Goal: Task Accomplishment & Management: Manage account settings

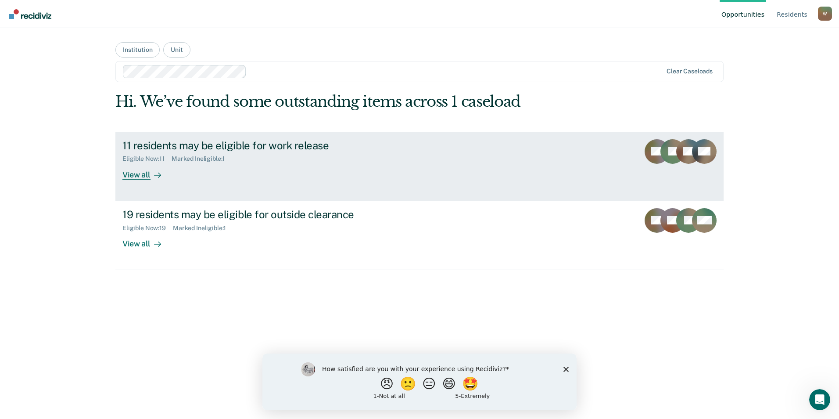
click at [130, 175] on div "View all" at bounding box center [146, 170] width 49 height 17
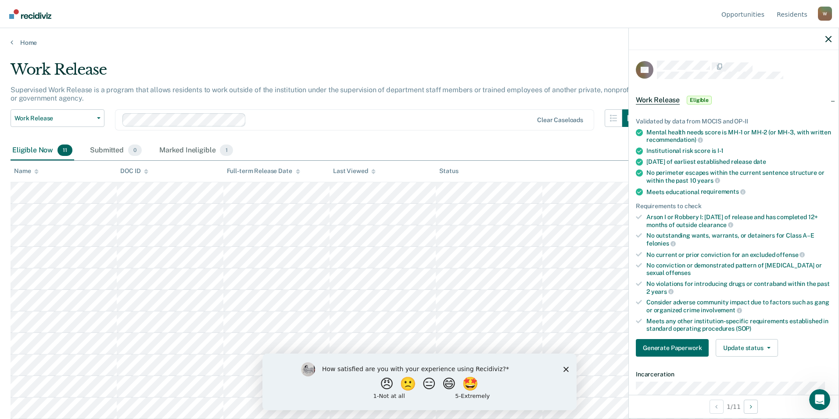
scroll to position [44, 0]
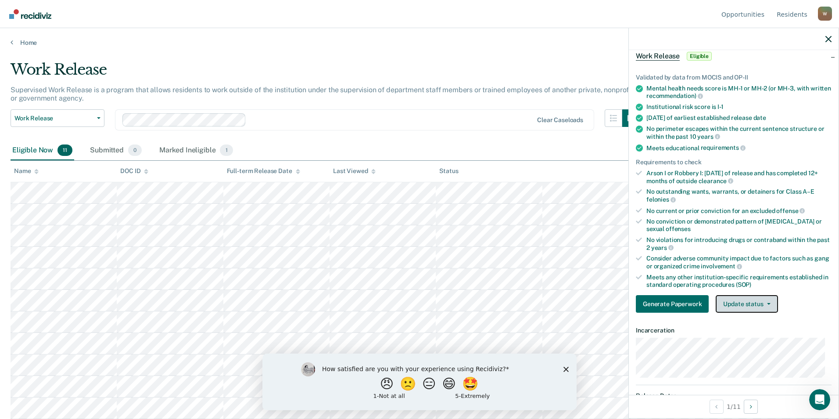
click at [768, 305] on button "Update status" at bounding box center [747, 304] width 62 height 18
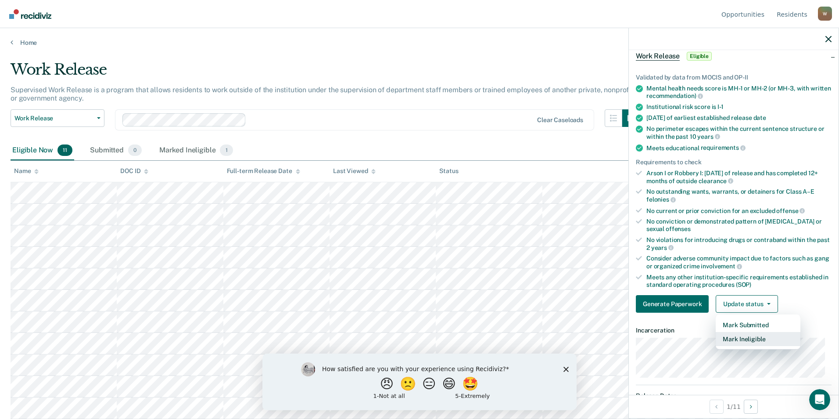
click at [758, 337] on button "Mark Ineligible" at bounding box center [758, 339] width 85 height 14
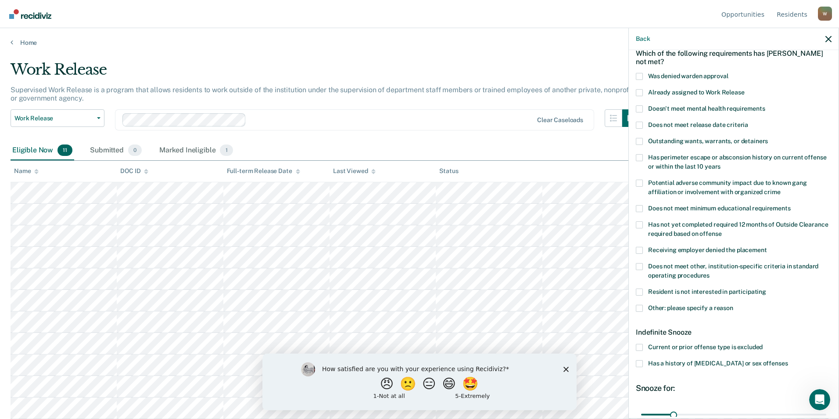
click at [640, 307] on span at bounding box center [639, 308] width 7 height 7
click at [733, 305] on input "Other: please specify a reason" at bounding box center [733, 305] width 0 height 0
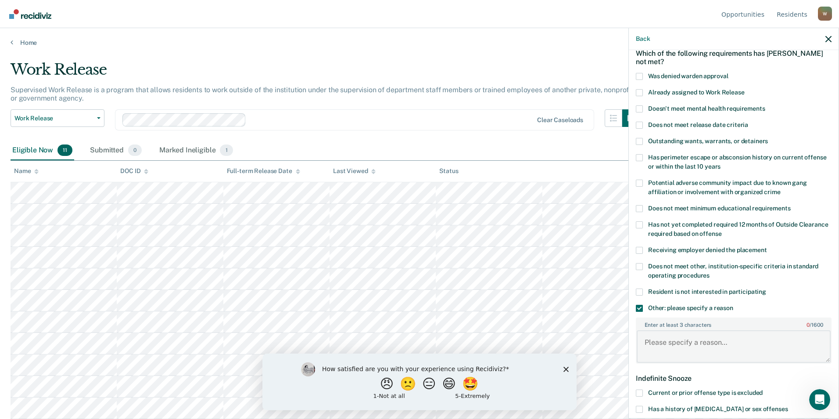
click at [649, 343] on textarea "Enter at least 3 characters 0 / 1600" at bounding box center [734, 346] width 194 height 32
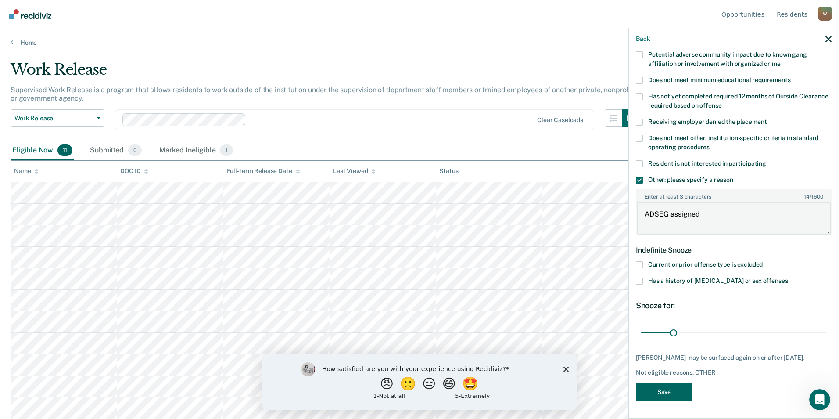
type textarea "ADSEG assigned"
click at [663, 396] on button "Save" at bounding box center [664, 392] width 57 height 18
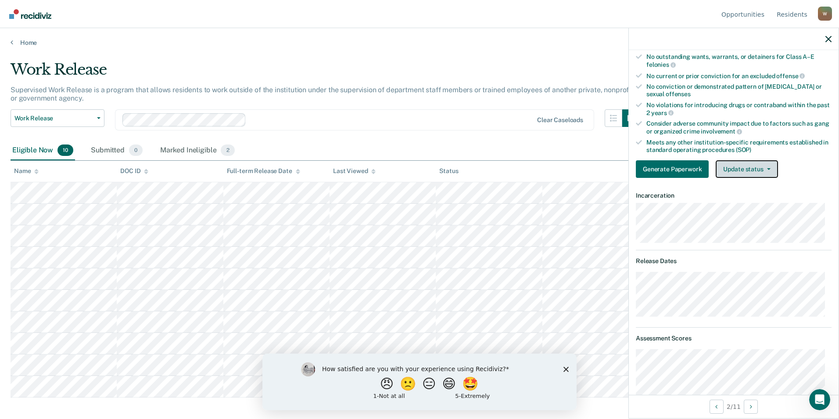
click at [746, 170] on button "Update status" at bounding box center [747, 169] width 62 height 18
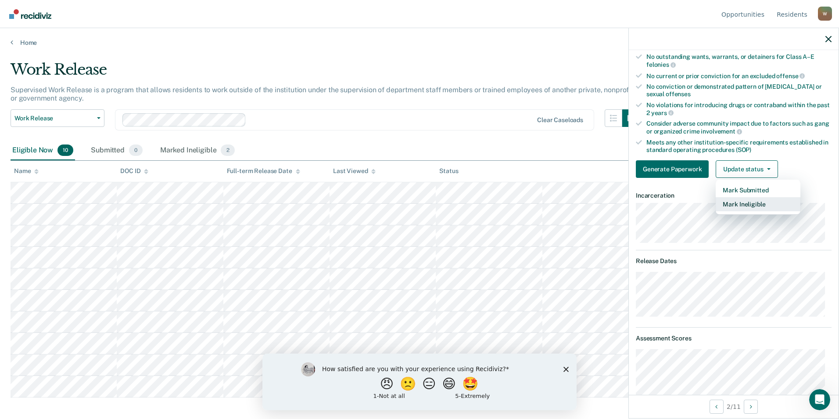
click at [752, 202] on button "Mark Ineligible" at bounding box center [758, 204] width 85 height 14
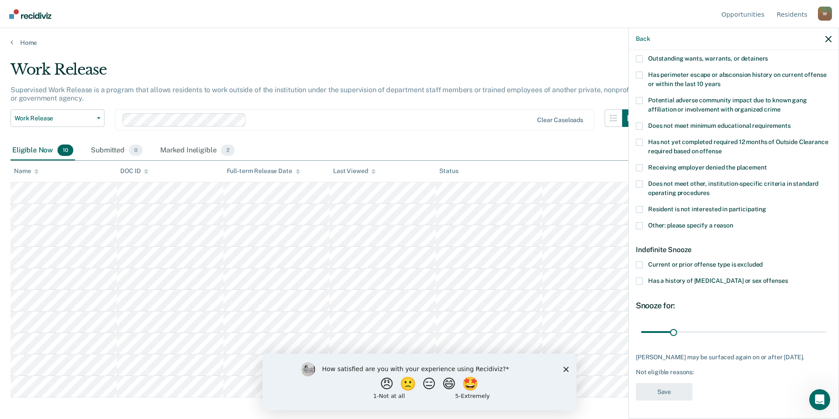
scroll to position [133, 0]
click at [638, 222] on span at bounding box center [639, 225] width 7 height 7
click at [733, 222] on input "Other: please specify a reason" at bounding box center [733, 222] width 0 height 0
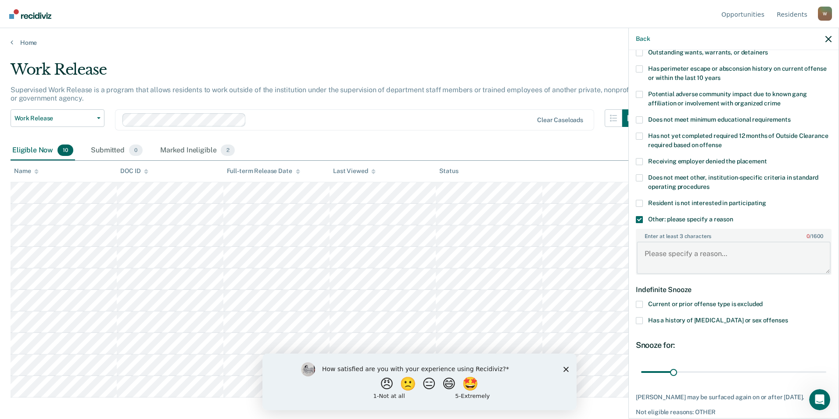
click at [654, 256] on textarea "Enter at least 3 characters 0 / 1600" at bounding box center [734, 257] width 194 height 32
type textarea "/"
type textarea "S"
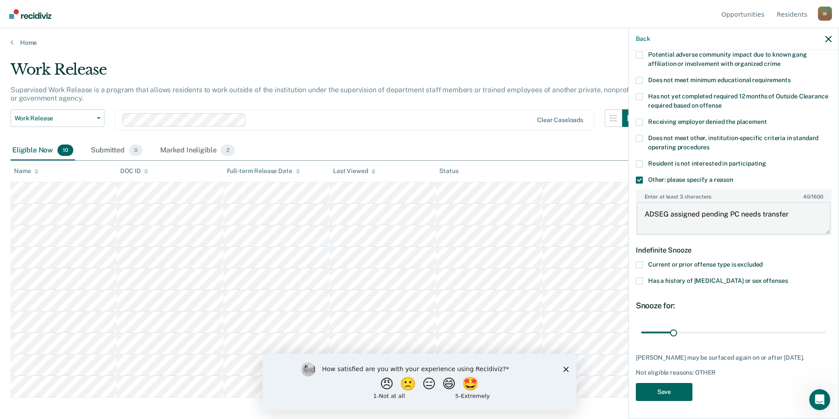
type textarea "ADSEG assigned pending PC needs transfer"
click at [656, 396] on button "Save" at bounding box center [664, 392] width 57 height 18
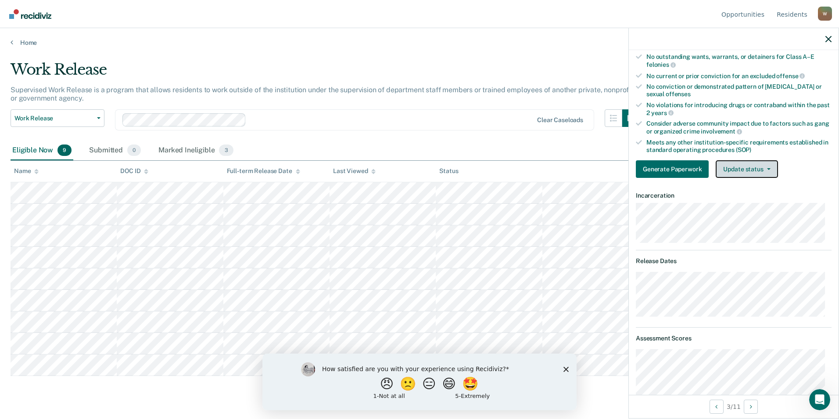
click at [750, 169] on button "Update status" at bounding box center [747, 169] width 62 height 18
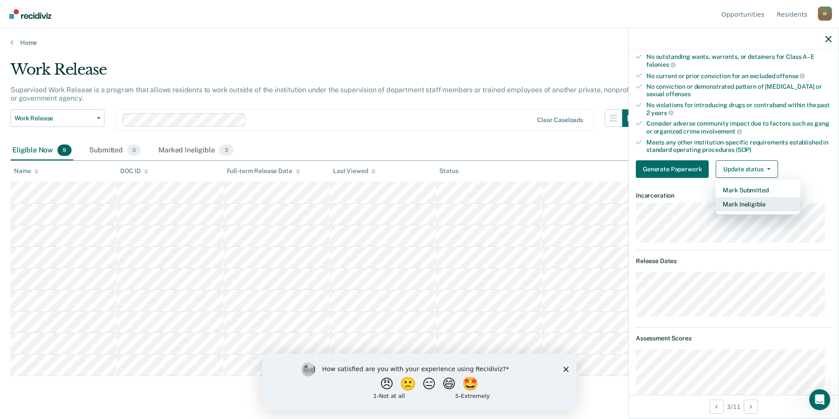
click at [753, 201] on button "Mark Ineligible" at bounding box center [758, 204] width 85 height 14
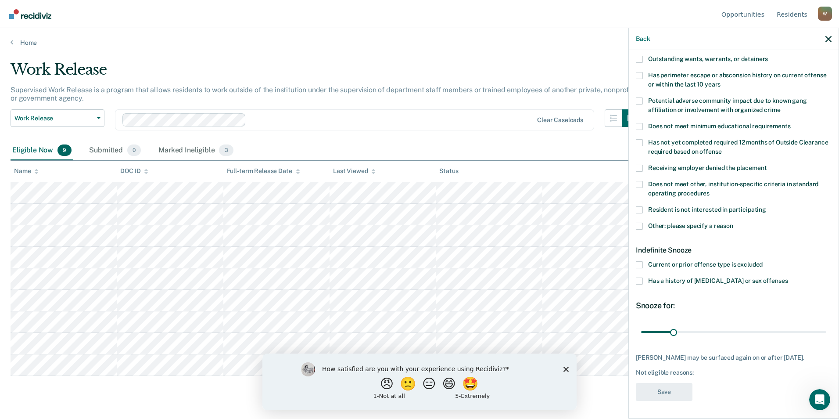
scroll to position [125, 0]
click at [637, 228] on span at bounding box center [639, 226] width 7 height 7
click at [733, 223] on input "Other: please specify a reason" at bounding box center [733, 223] width 0 height 0
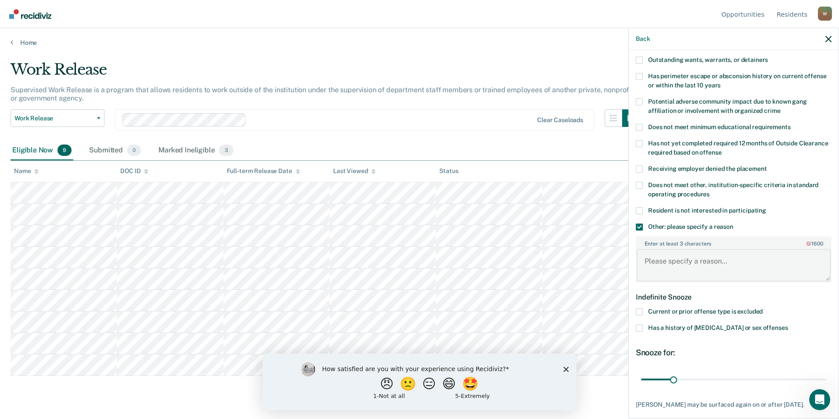
click at [666, 269] on textarea "Enter at least 3 characters 0 / 1600" at bounding box center [734, 265] width 194 height 32
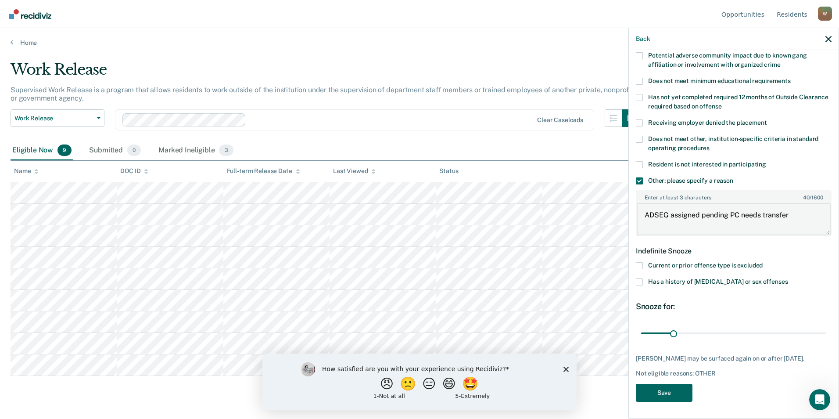
type textarea "ADSEG assigned pending PC needs transfer"
click at [660, 389] on button "Save" at bounding box center [664, 393] width 57 height 18
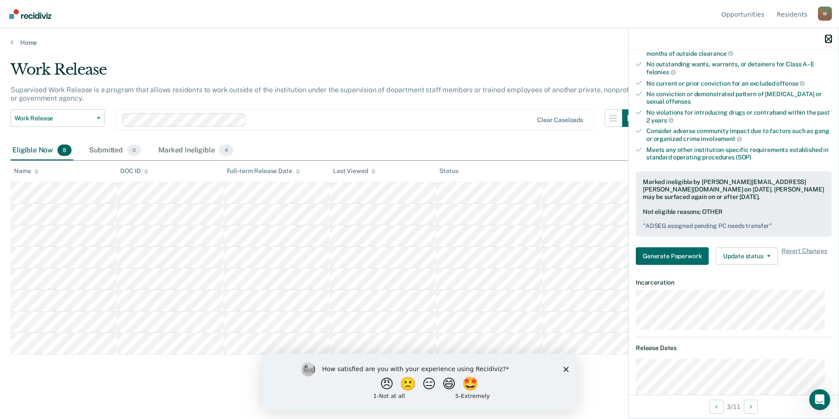
click at [831, 38] on icon "button" at bounding box center [828, 39] width 6 height 6
